Goal: Check status: Check status

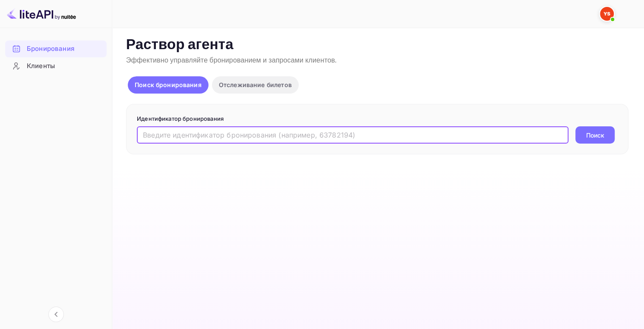
click at [167, 140] on input "text" at bounding box center [352, 134] width 431 height 17
paste input "9524476"
type input "9524476"
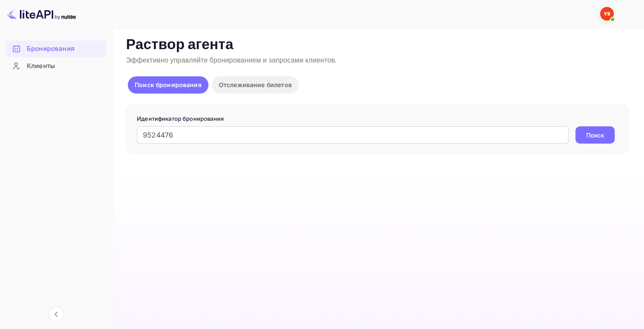
click at [592, 138] on ya-tr-span "Поиск" at bounding box center [595, 135] width 18 height 9
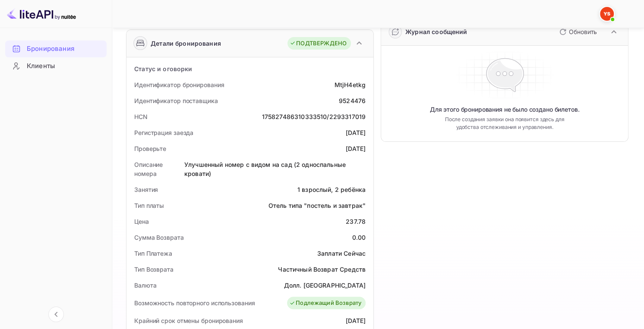
scroll to position [173, 0]
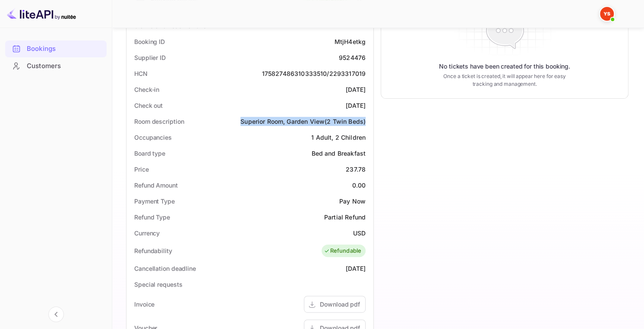
copy ya-tr-span "Superior Room, Garden View(2 Twin Beds)"
drag, startPoint x: 251, startPoint y: 122, endPoint x: 367, endPoint y: 120, distance: 116.5
click at [367, 121] on div "Room description Superior Room, Garden View(2 Twin Beds)" at bounding box center [250, 121] width 240 height 16
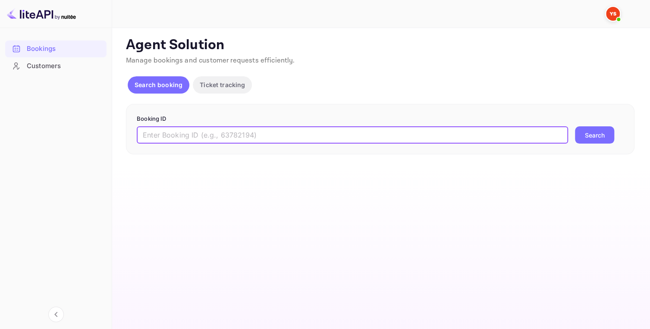
drag, startPoint x: 213, startPoint y: 142, endPoint x: 251, endPoint y: 148, distance: 38.4
click at [213, 143] on input "text" at bounding box center [352, 134] width 431 height 17
paste input "9524476"
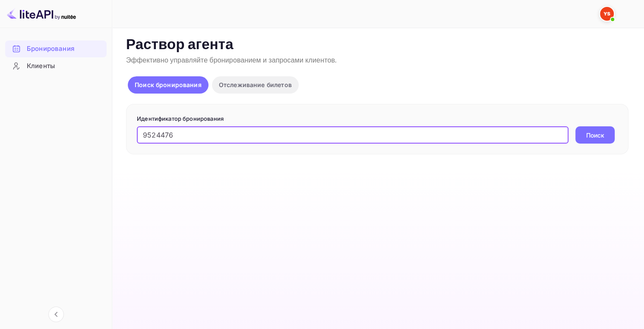
type input "9524476"
click at [588, 137] on ya-tr-span "Поиск" at bounding box center [595, 135] width 18 height 9
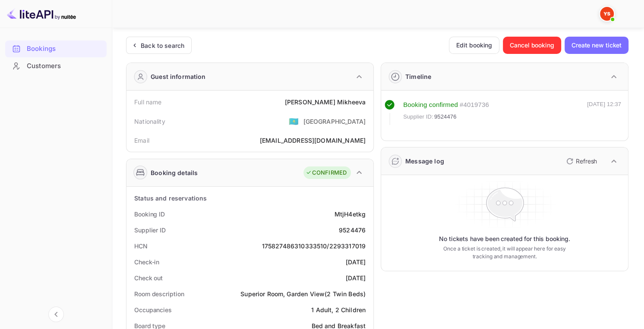
scroll to position [43, 0]
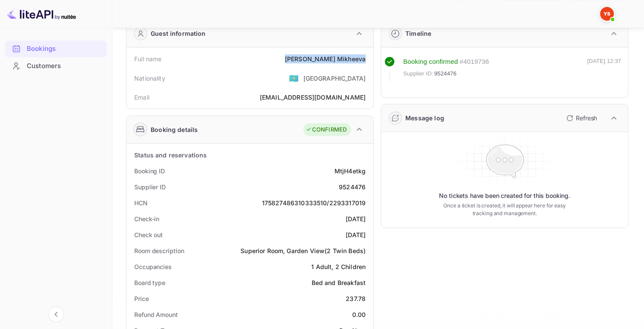
copy div "[PERSON_NAME]"
drag, startPoint x: 321, startPoint y: 59, endPoint x: 365, endPoint y: 60, distance: 44.4
click at [365, 60] on div "Full name [PERSON_NAME]" at bounding box center [250, 59] width 240 height 16
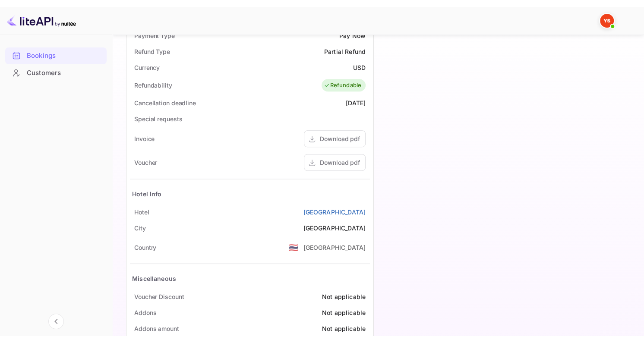
scroll to position [388, 0]
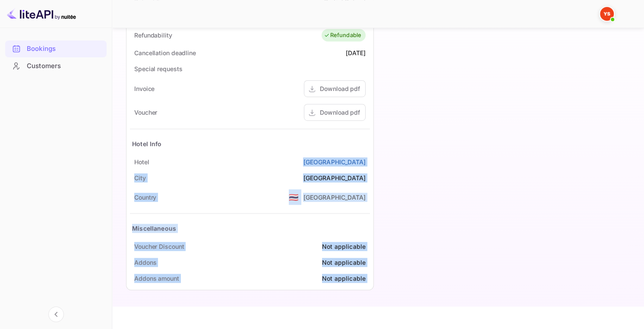
copy div "[GEOGRAPHIC_DATA] [GEOGRAPHIC_DATA] Country 🇹🇭 [GEOGRAPHIC_DATA] Miscellaneous …"
drag, startPoint x: 308, startPoint y: 161, endPoint x: 373, endPoint y: 164, distance: 64.4
click at [260, 161] on div "[GEOGRAPHIC_DATA]" at bounding box center [250, 162] width 240 height 16
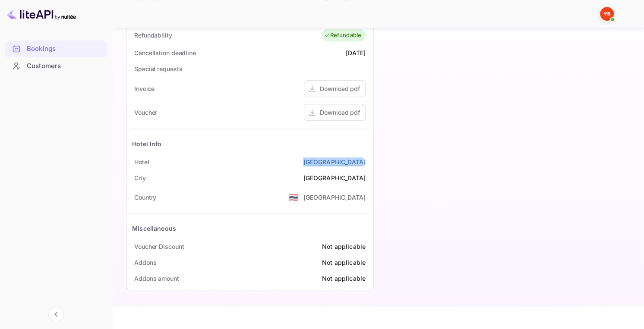
copy ya-tr-span "Green Park Resor"
copy ya-tr-span "[GEOGRAPHIC_DATA]"
drag, startPoint x: 308, startPoint y: 159, endPoint x: 365, endPoint y: 161, distance: 57.9
click at [365, 161] on div "[GEOGRAPHIC_DATA]" at bounding box center [250, 162] width 240 height 16
